Goal: Information Seeking & Learning: Learn about a topic

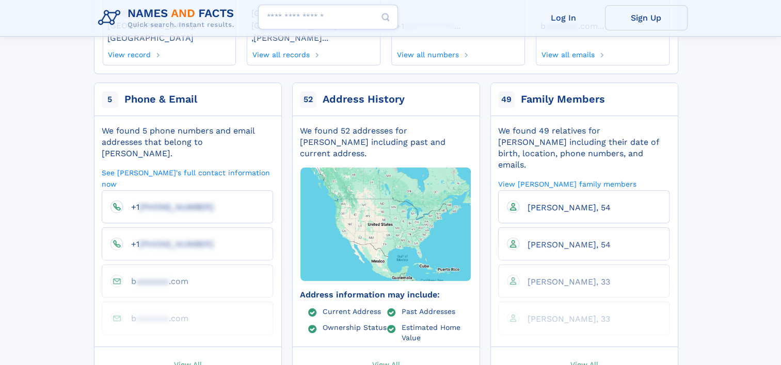
scroll to position [172, 0]
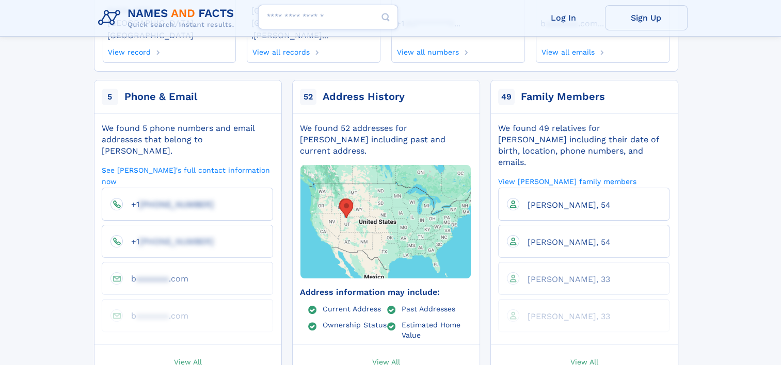
click at [581, 357] on span "View All" at bounding box center [584, 361] width 28 height 9
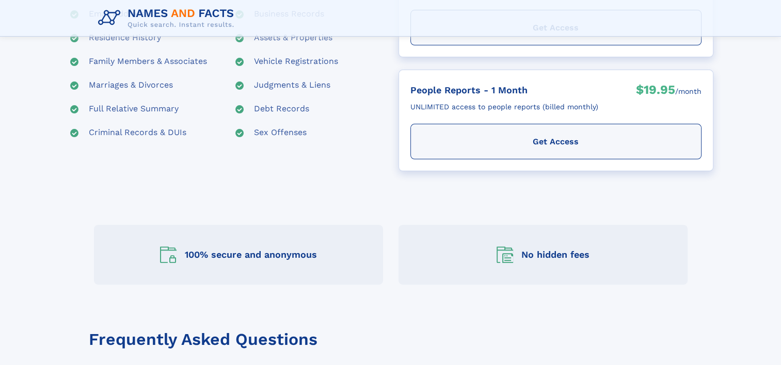
scroll to position [395, 0]
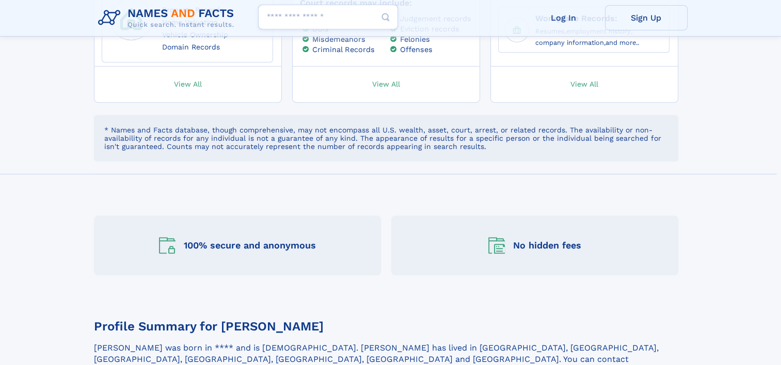
scroll to position [860, 0]
